Goal: Information Seeking & Learning: Learn about a topic

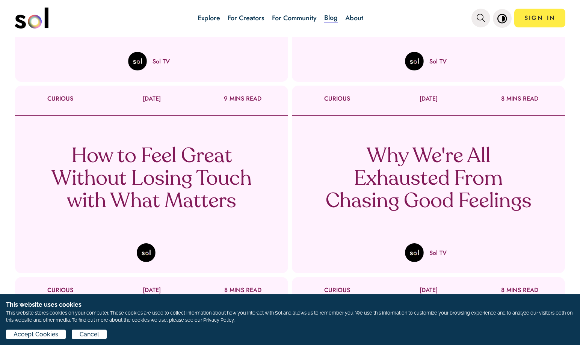
scroll to position [230, 0]
click at [384, 190] on p "Why We're All Exhausted From Chasing Good Feelings" at bounding box center [429, 179] width 222 height 68
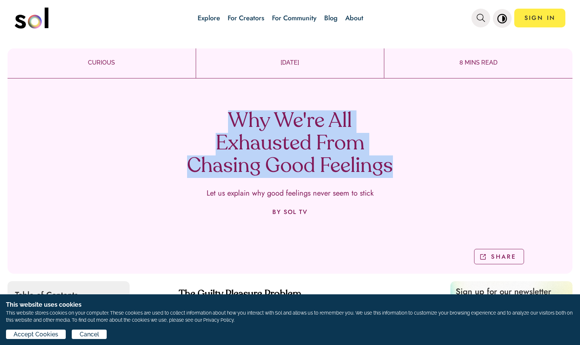
drag, startPoint x: 396, startPoint y: 168, endPoint x: 229, endPoint y: 122, distance: 173.4
click at [229, 122] on h1 "Why We're All Exhausted From Chasing Good Feelings" at bounding box center [290, 144] width 222 height 68
copy h1 "Why We're All Exhausted From Chasing Good Feelings"
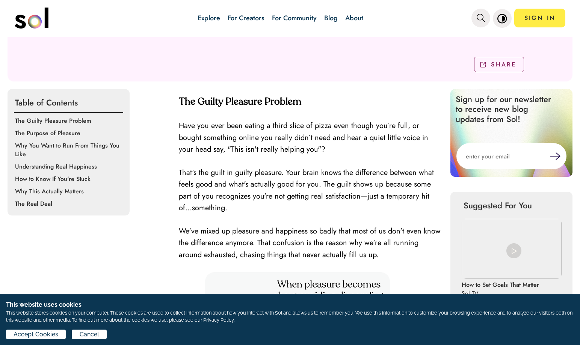
scroll to position [195, 0]
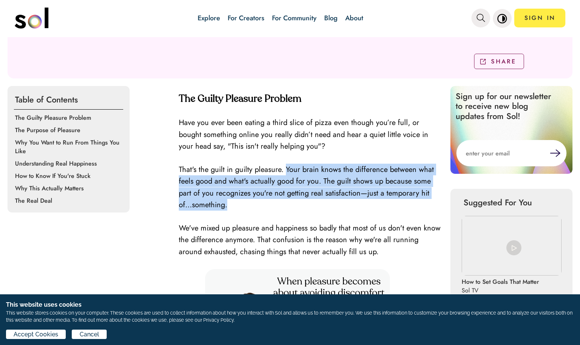
drag, startPoint x: 286, startPoint y: 169, endPoint x: 270, endPoint y: 203, distance: 36.8
click at [270, 203] on p "That's the guilt in guilty pleasure. Your brain knows the difference between wh…" at bounding box center [311, 187] width 264 height 47
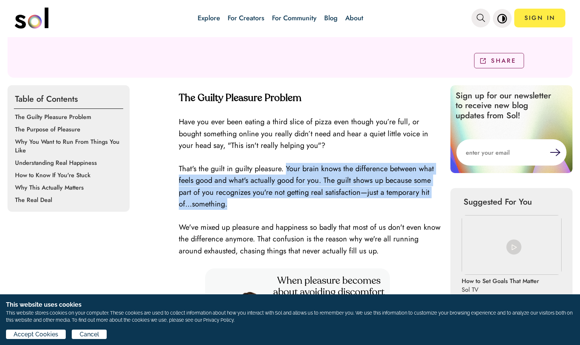
copy span "Your brain knows the difference between what feels good and what's actually goo…"
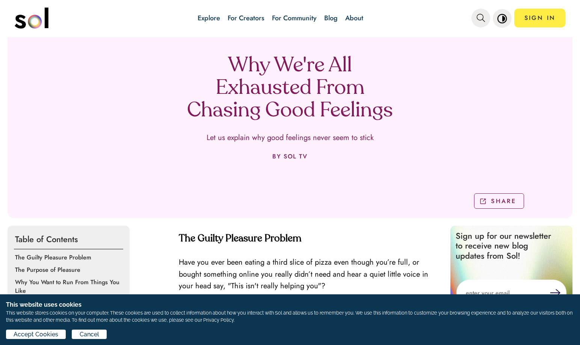
scroll to position [0, 0]
